Goal: Obtain resource: Obtain resource

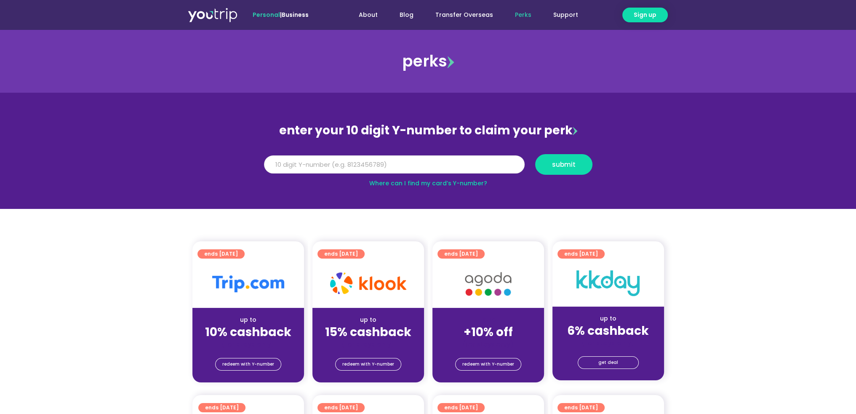
click at [322, 163] on input "Y Number" at bounding box center [394, 164] width 261 height 19
type input "8164921336"
click at [555, 163] on span "submit" at bounding box center [564, 164] width 24 height 6
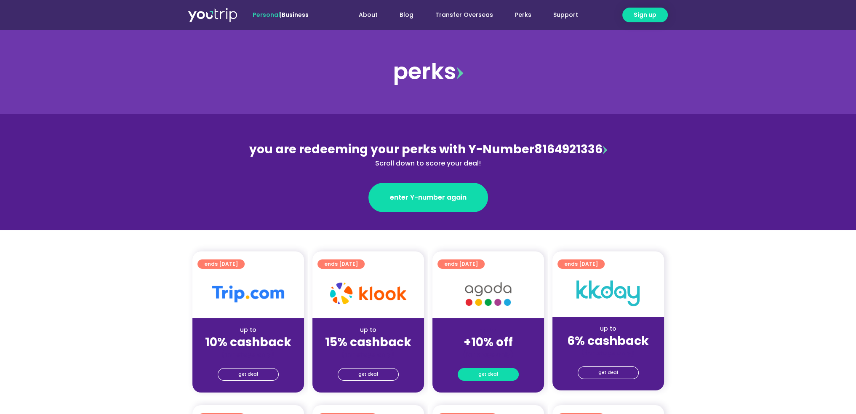
click at [486, 371] on span "get deal" at bounding box center [488, 374] width 20 height 12
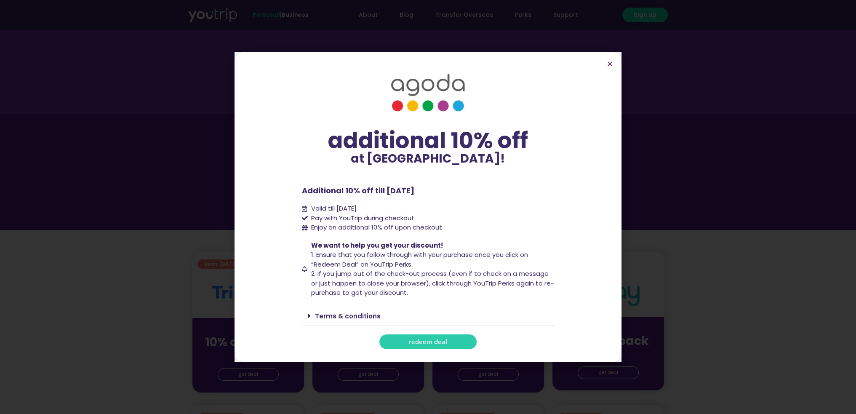
click at [433, 339] on span "redeem deal" at bounding box center [428, 342] width 38 height 6
